Goal: Transaction & Acquisition: Purchase product/service

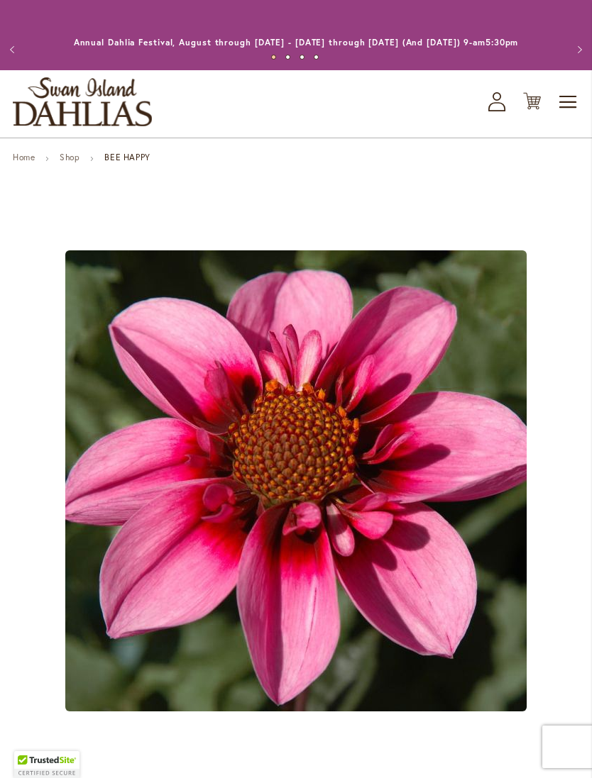
click at [79, 162] on link "Shop" at bounding box center [70, 157] width 20 height 11
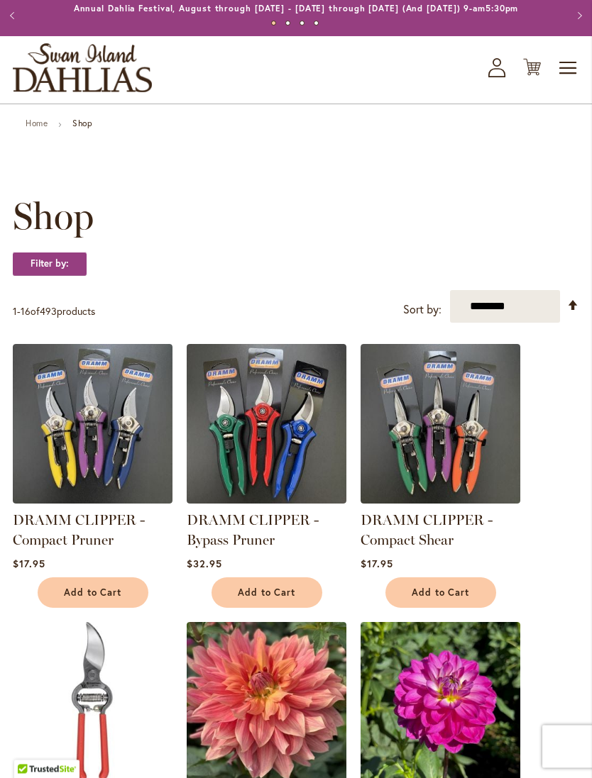
scroll to position [34, 0]
click at [530, 323] on select "**********" at bounding box center [505, 306] width 110 height 33
select select "*****"
click at [566, 81] on span "Toggle Nav" at bounding box center [568, 68] width 21 height 28
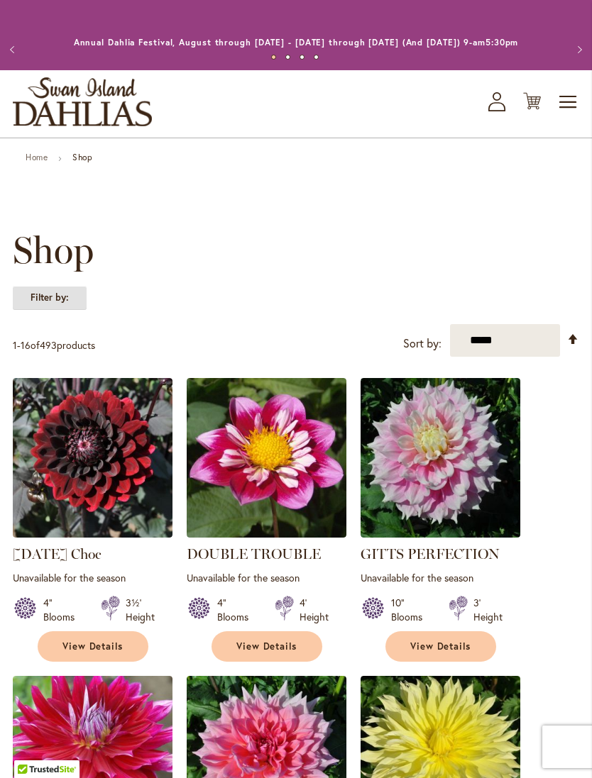
click at [69, 307] on strong "Filter by:" at bounding box center [50, 298] width 74 height 24
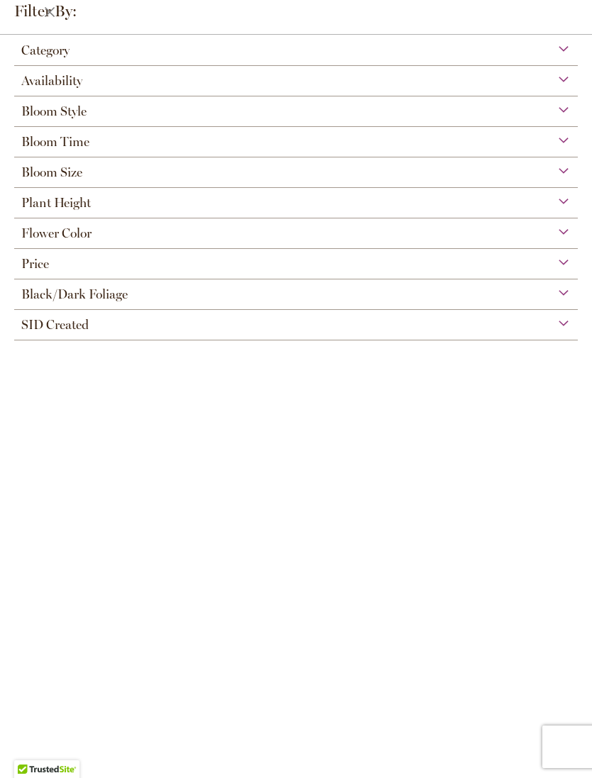
click at [374, 206] on div "Plant Height" at bounding box center [295, 199] width 563 height 23
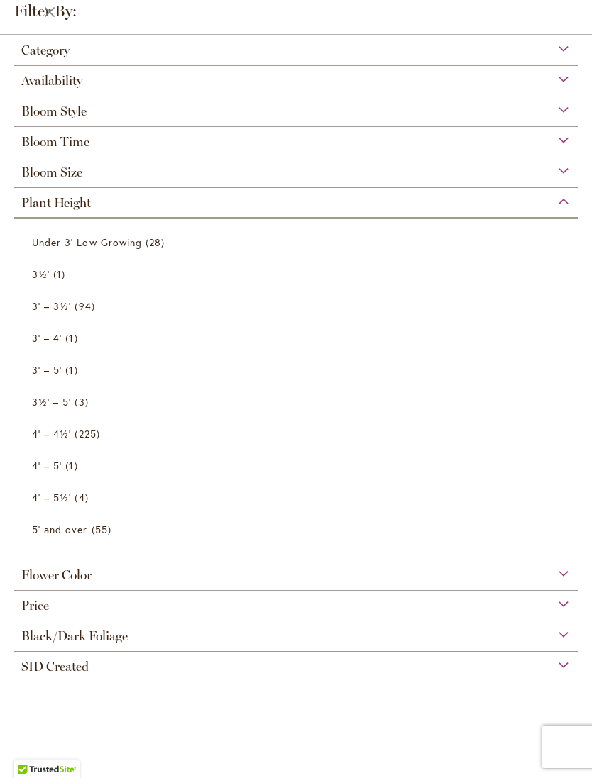
click at [83, 535] on span "5' and over" at bounding box center [60, 529] width 56 height 13
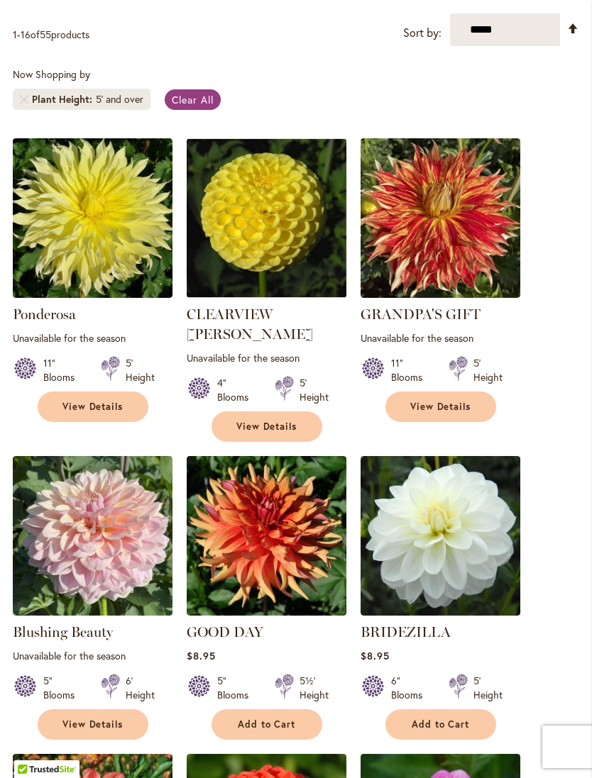
scroll to position [324, 0]
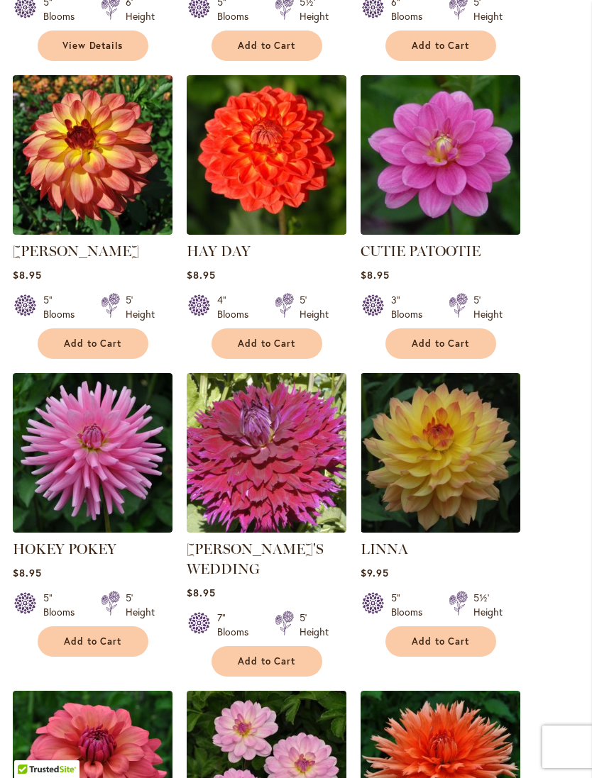
click at [583, 577] on main "Home Shop Shop Filter by: Filter By: Category All Dahlias 55 items Best Sellers…" at bounding box center [296, 442] width 592 height 2587
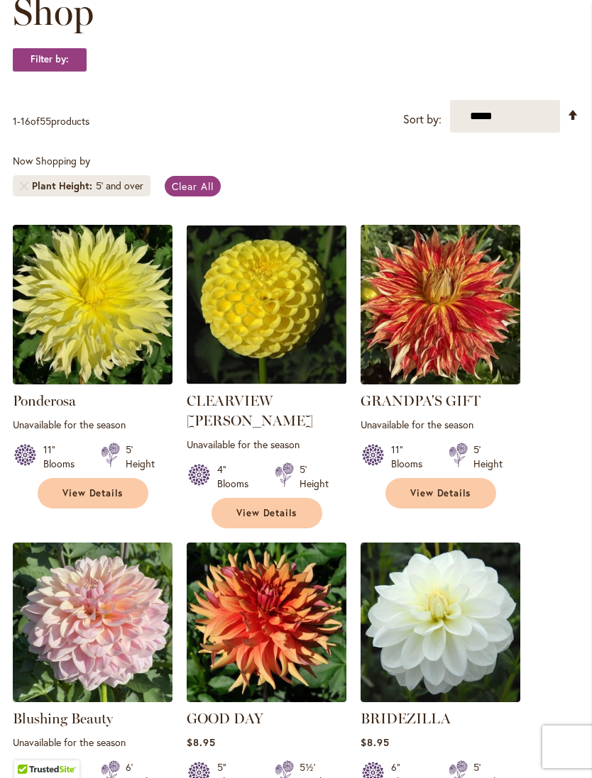
scroll to position [237, 0]
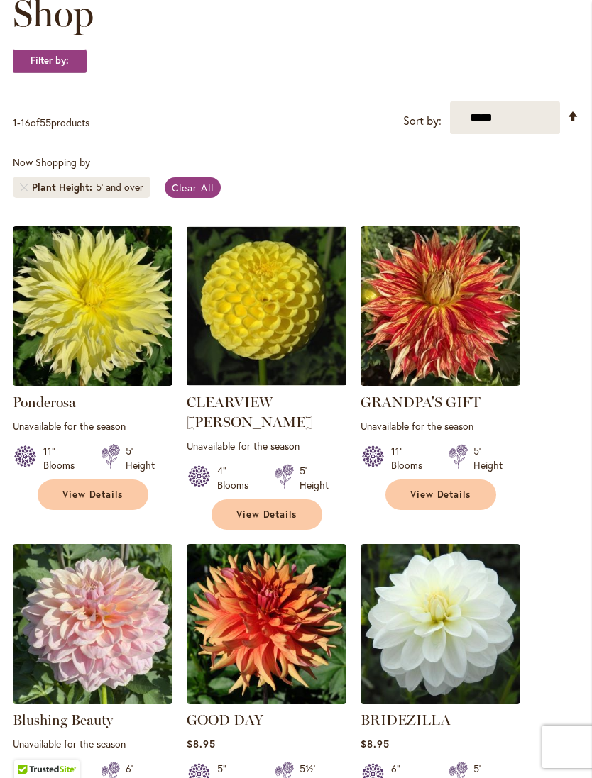
click at [457, 411] on link "GRANDPA'S GIFT" at bounding box center [420, 402] width 120 height 17
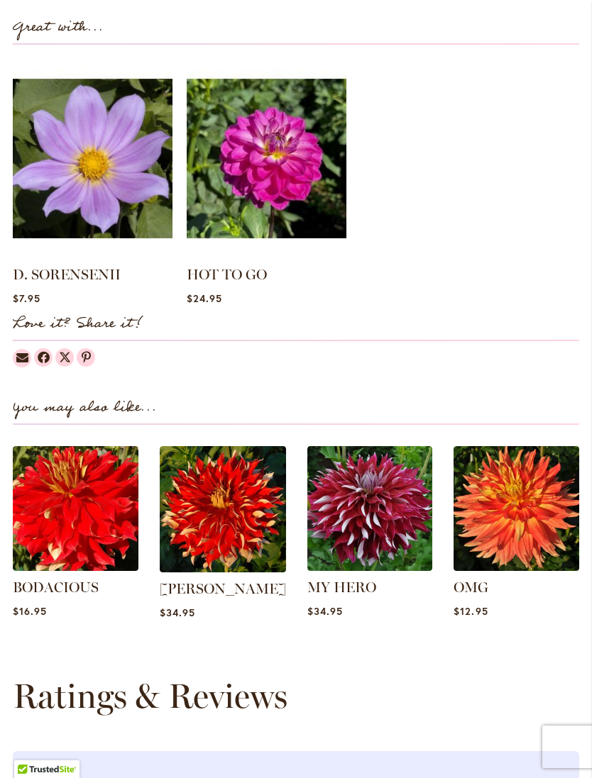
scroll to position [1302, 0]
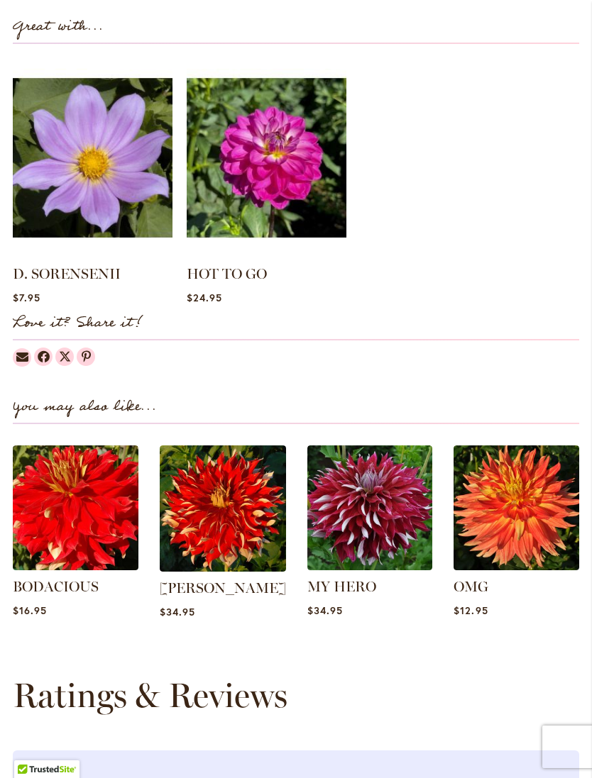
click at [558, 546] on img at bounding box center [516, 509] width 126 height 126
